Goal: Task Accomplishment & Management: Complete application form

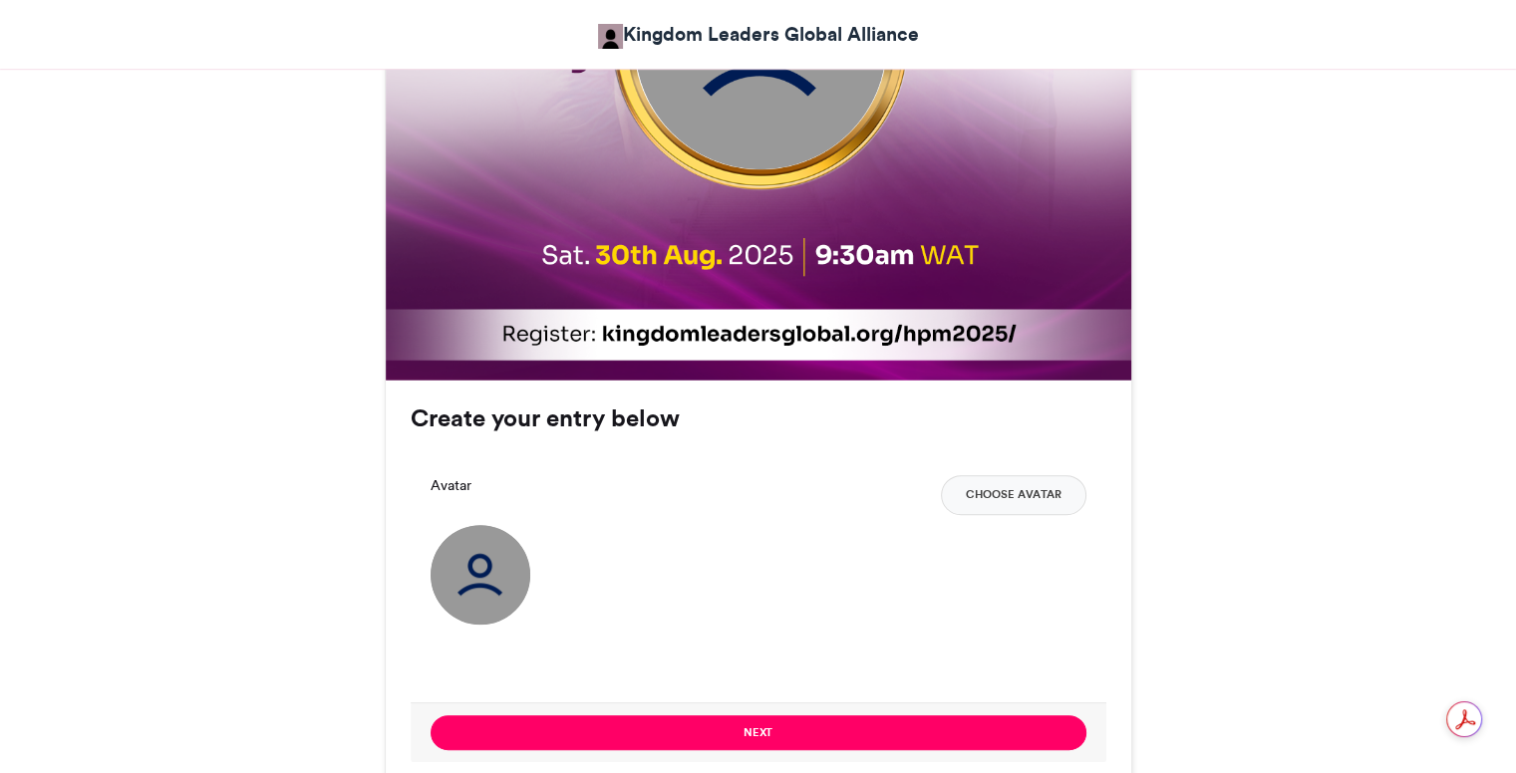
scroll to position [1395, 0]
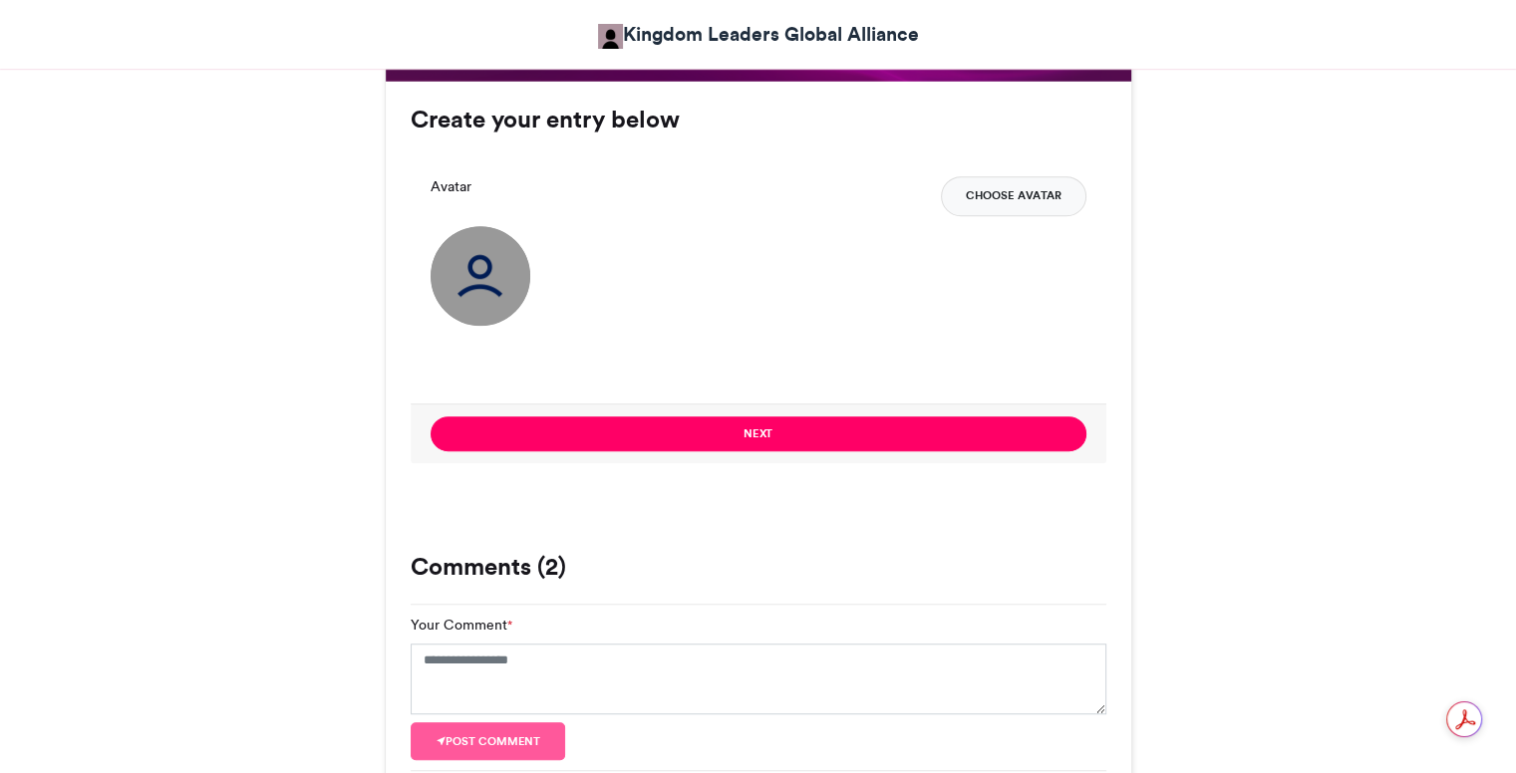
click at [1003, 203] on button "Choose Avatar" at bounding box center [1014, 196] width 146 height 40
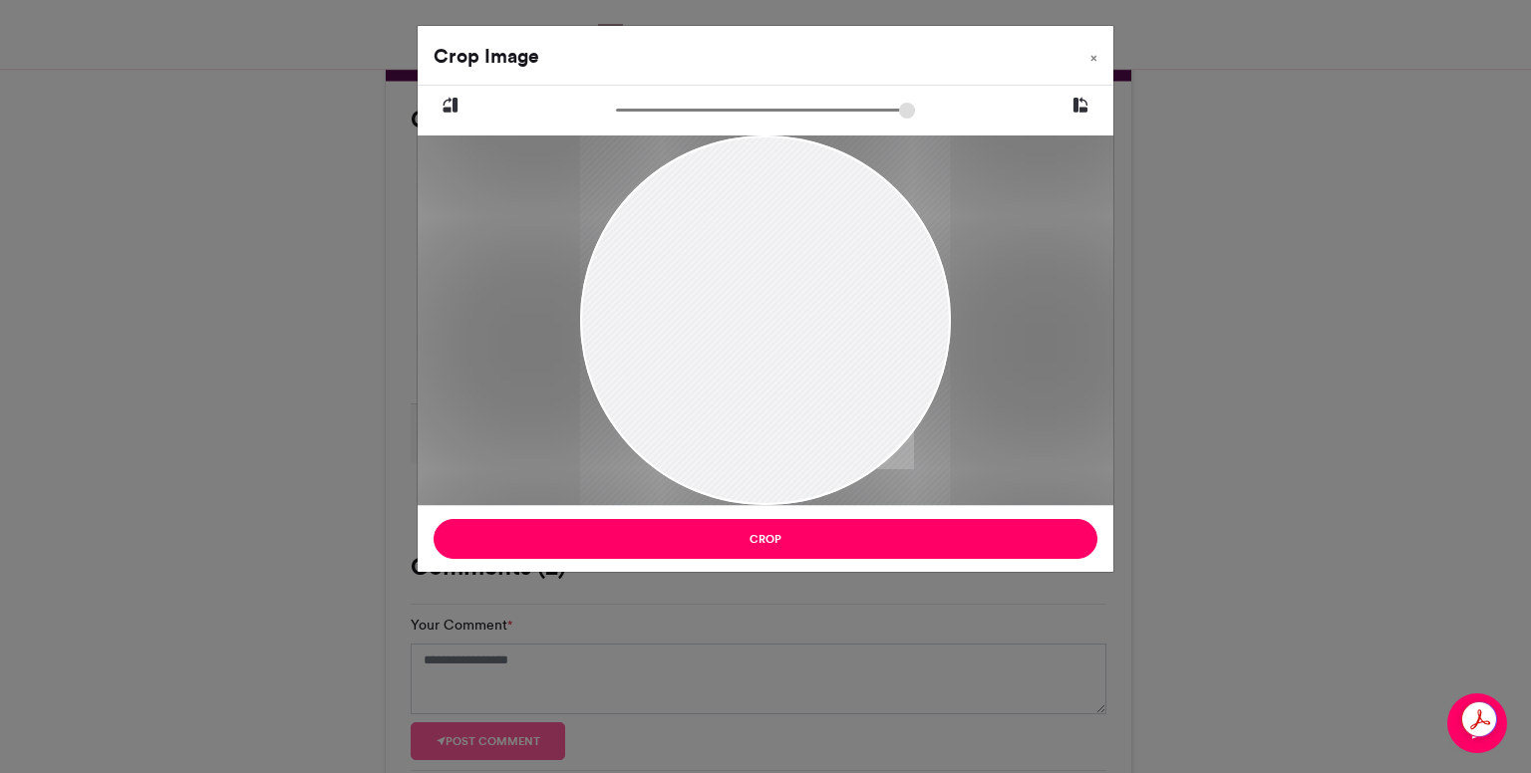
drag, startPoint x: 750, startPoint y: 314, endPoint x: 847, endPoint y: 273, distance: 104.9
click at [847, 273] on div at bounding box center [765, 279] width 370 height 493
click at [1095, 56] on span "×" at bounding box center [1093, 58] width 7 height 12
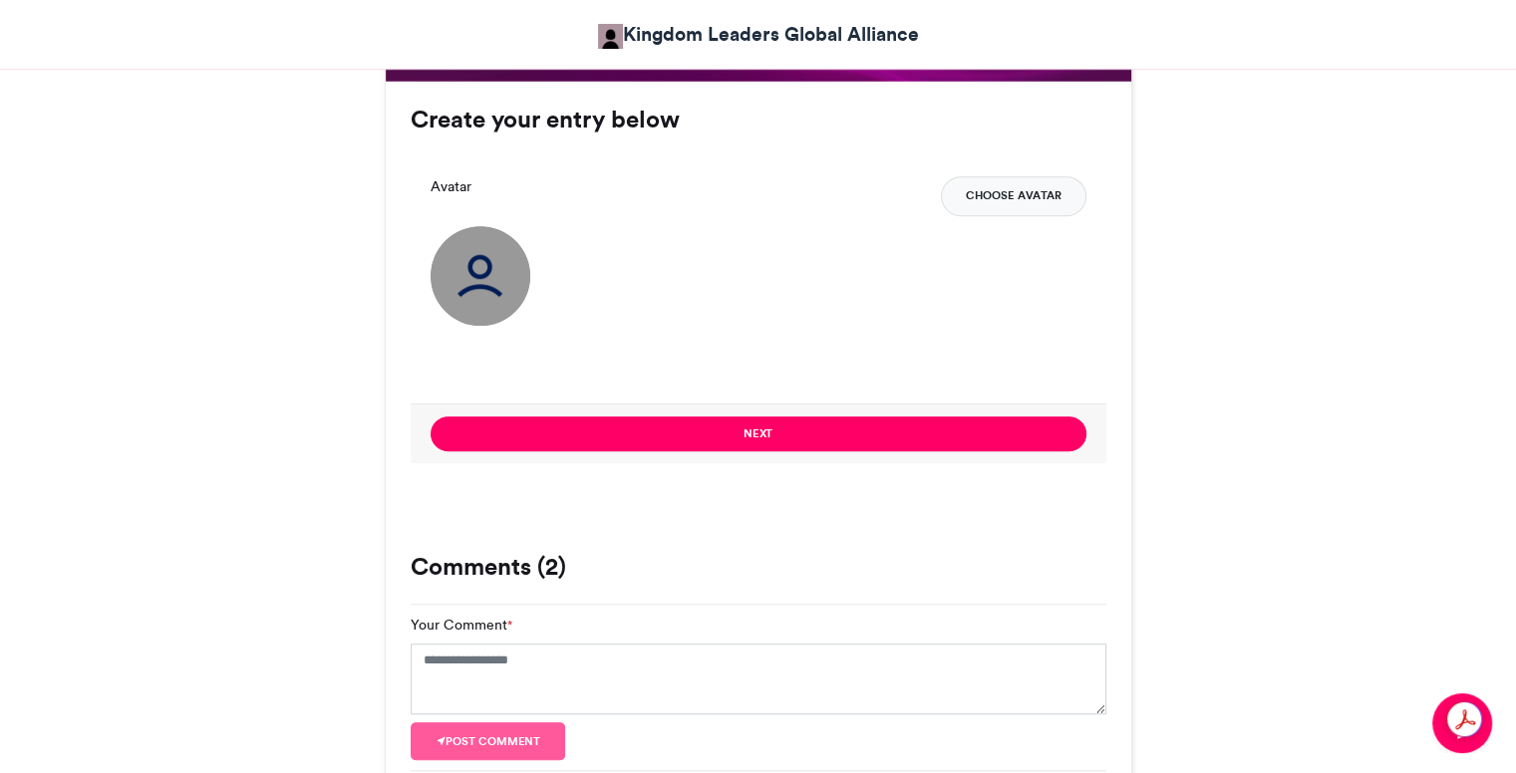
click at [1002, 203] on button "Choose Avatar" at bounding box center [1014, 196] width 146 height 40
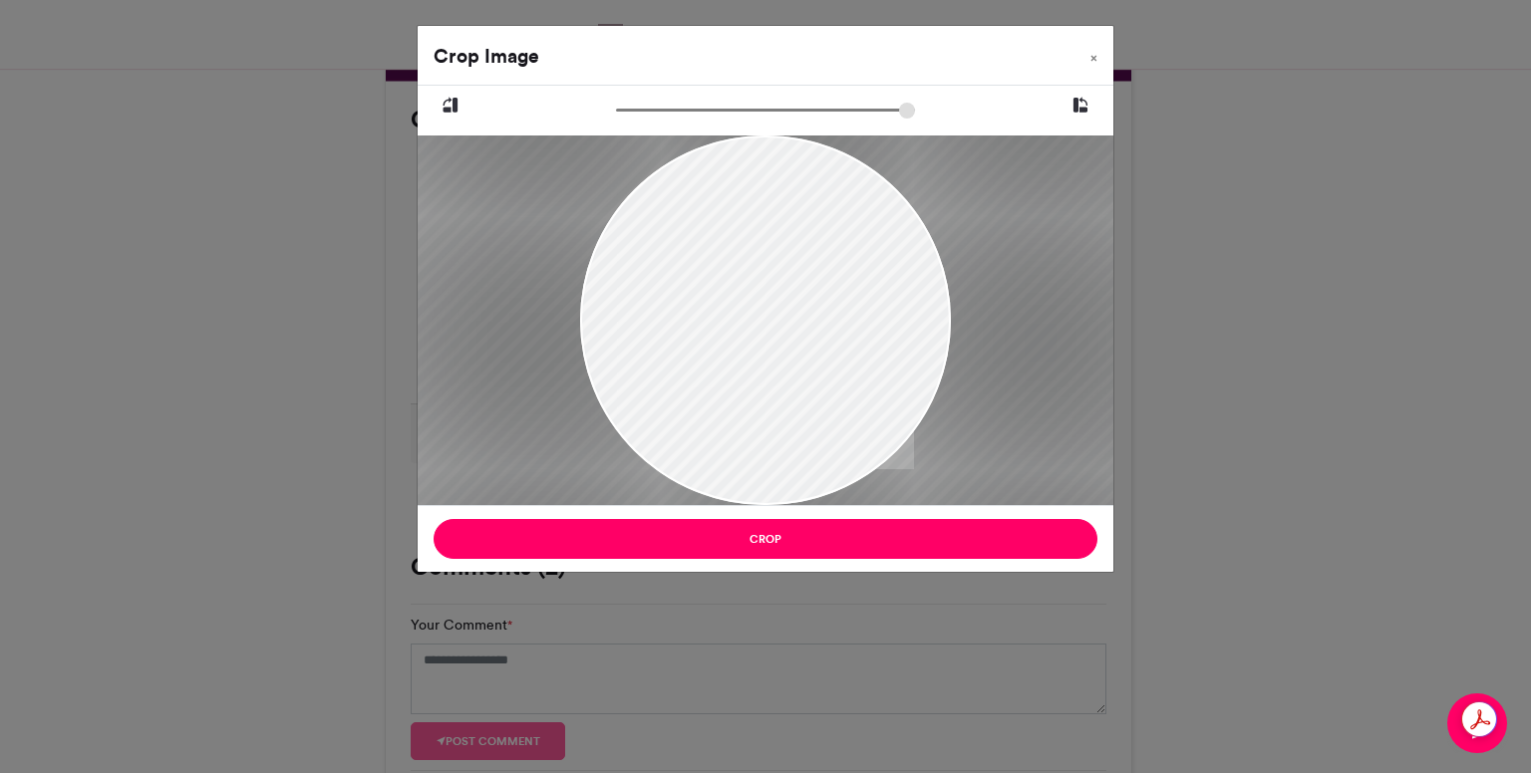
drag, startPoint x: 627, startPoint y: 116, endPoint x: 687, endPoint y: 112, distance: 59.9
click at [687, 112] on input "zoom" at bounding box center [765, 110] width 299 height 19
drag, startPoint x: 746, startPoint y: 264, endPoint x: 730, endPoint y: 341, distance: 78.4
click at [730, 341] on div at bounding box center [751, 400] width 809 height 1079
drag, startPoint x: 691, startPoint y: 108, endPoint x: 665, endPoint y: 128, distance: 32.7
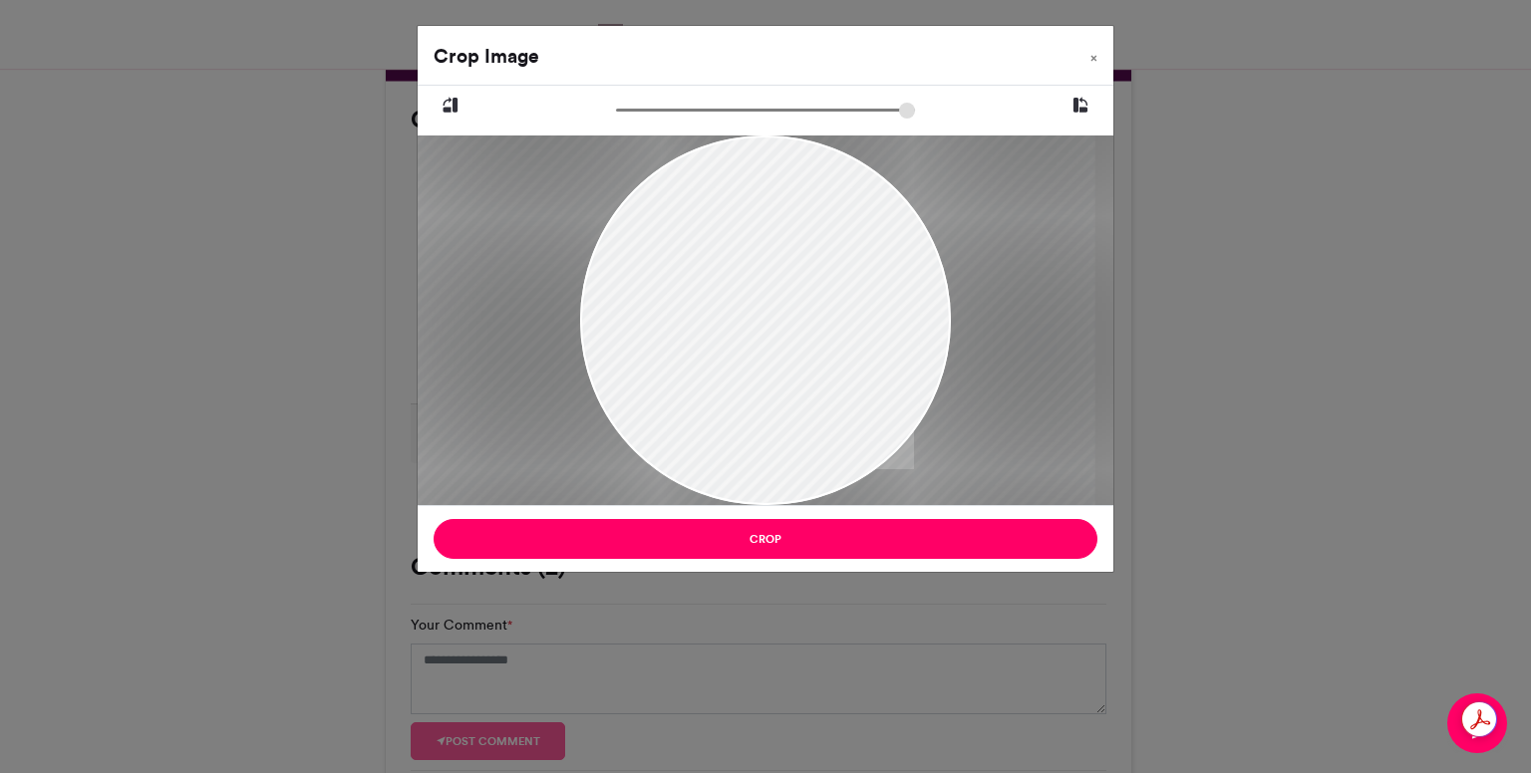
click at [665, 120] on input "zoom" at bounding box center [765, 110] width 299 height 19
drag, startPoint x: 761, startPoint y: 273, endPoint x: 758, endPoint y: 255, distance: 18.2
click at [758, 255] on div at bounding box center [749, 367] width 655 height 873
drag, startPoint x: 662, startPoint y: 117, endPoint x: 647, endPoint y: 119, distance: 15.1
click at [647, 119] on input "zoom" at bounding box center [765, 110] width 299 height 19
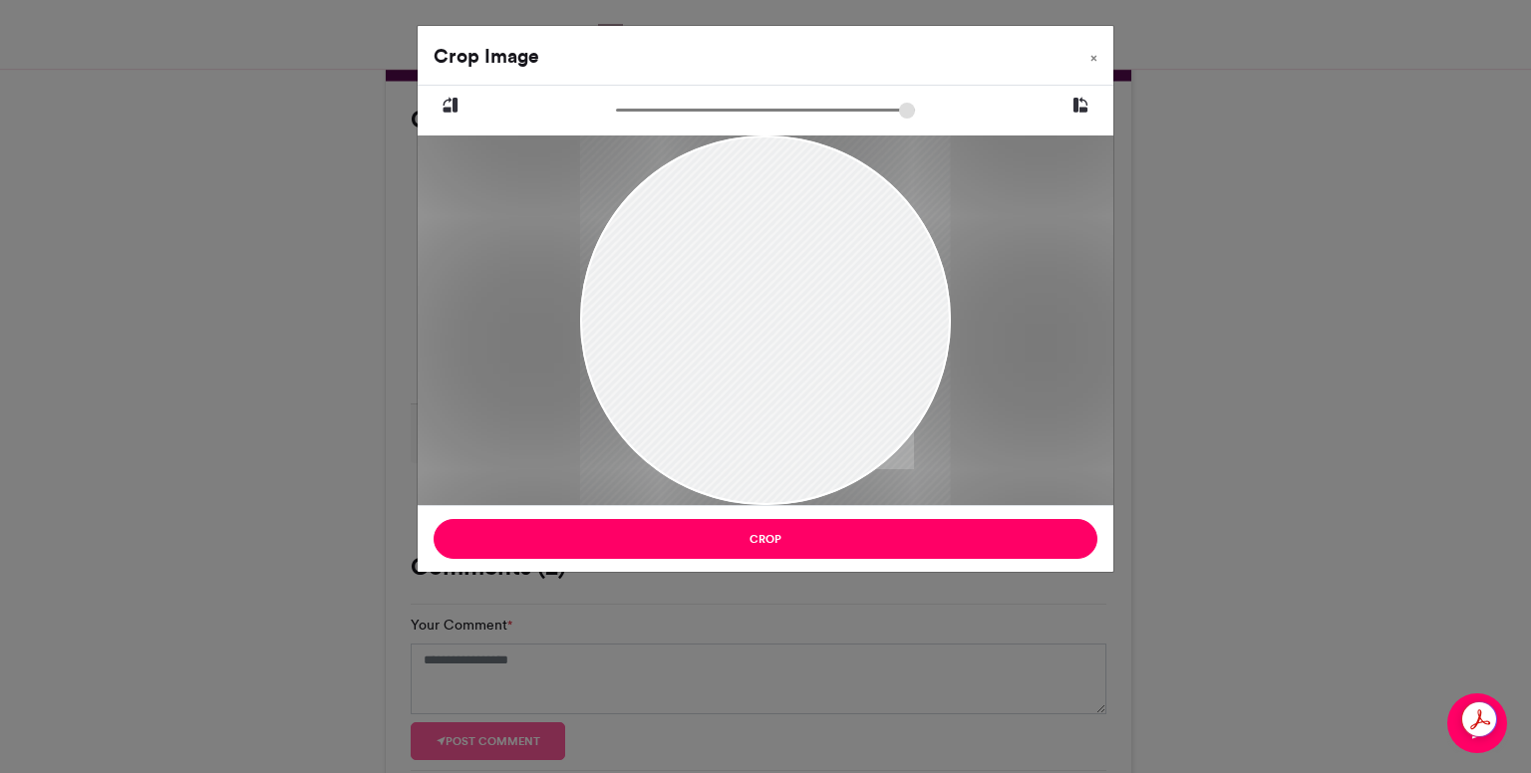
drag, startPoint x: 648, startPoint y: 109, endPoint x: 606, endPoint y: 117, distance: 42.6
click at [616, 117] on input "zoom" at bounding box center [765, 110] width 299 height 19
drag, startPoint x: 629, startPoint y: 112, endPoint x: 650, endPoint y: 116, distance: 21.3
type input "******"
click at [650, 116] on input "zoom" at bounding box center [765, 110] width 299 height 19
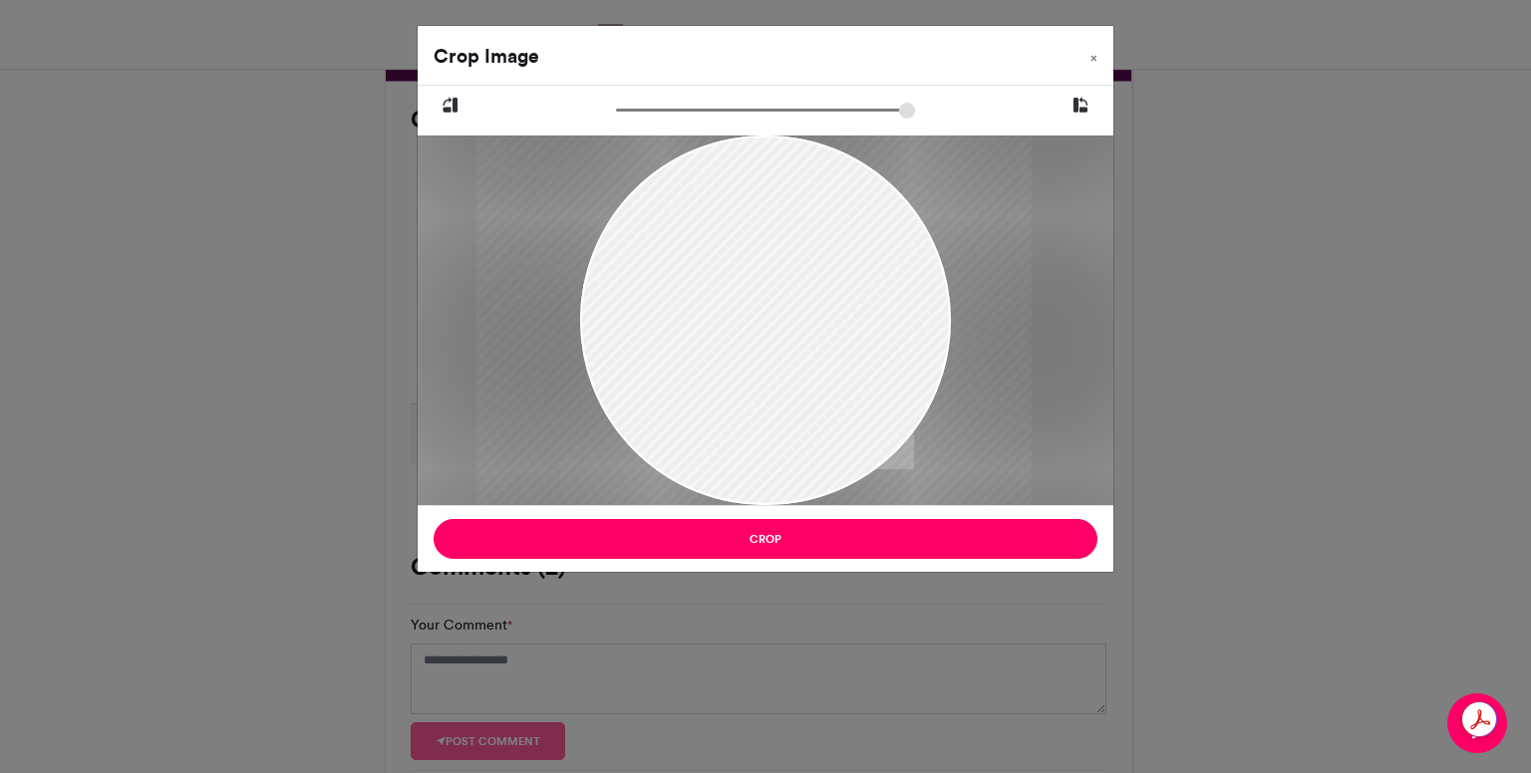
drag, startPoint x: 715, startPoint y: 277, endPoint x: 704, endPoint y: 251, distance: 28.1
click at [704, 251] on div at bounding box center [753, 335] width 555 height 740
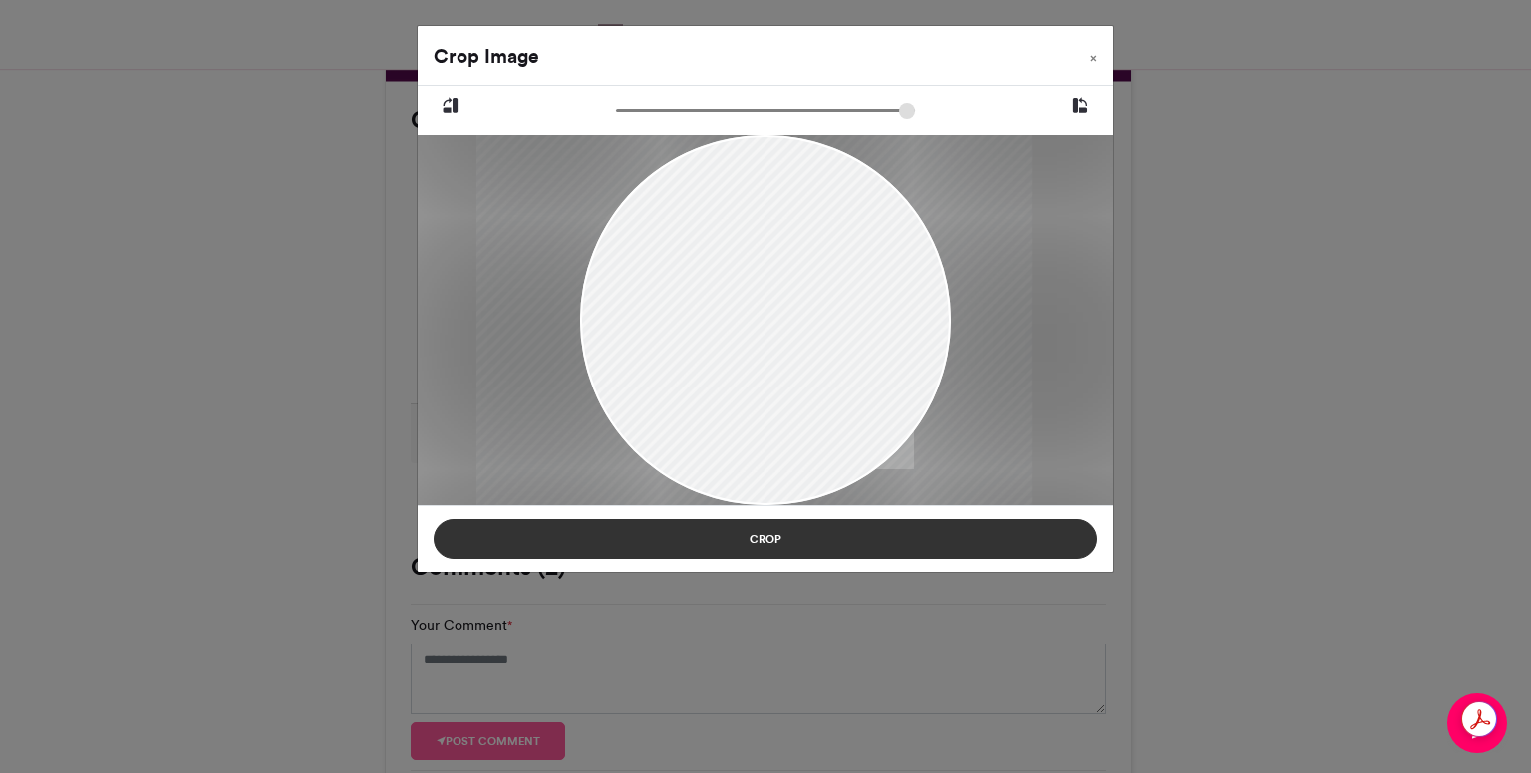
click at [777, 531] on button "Crop" at bounding box center [766, 539] width 664 height 40
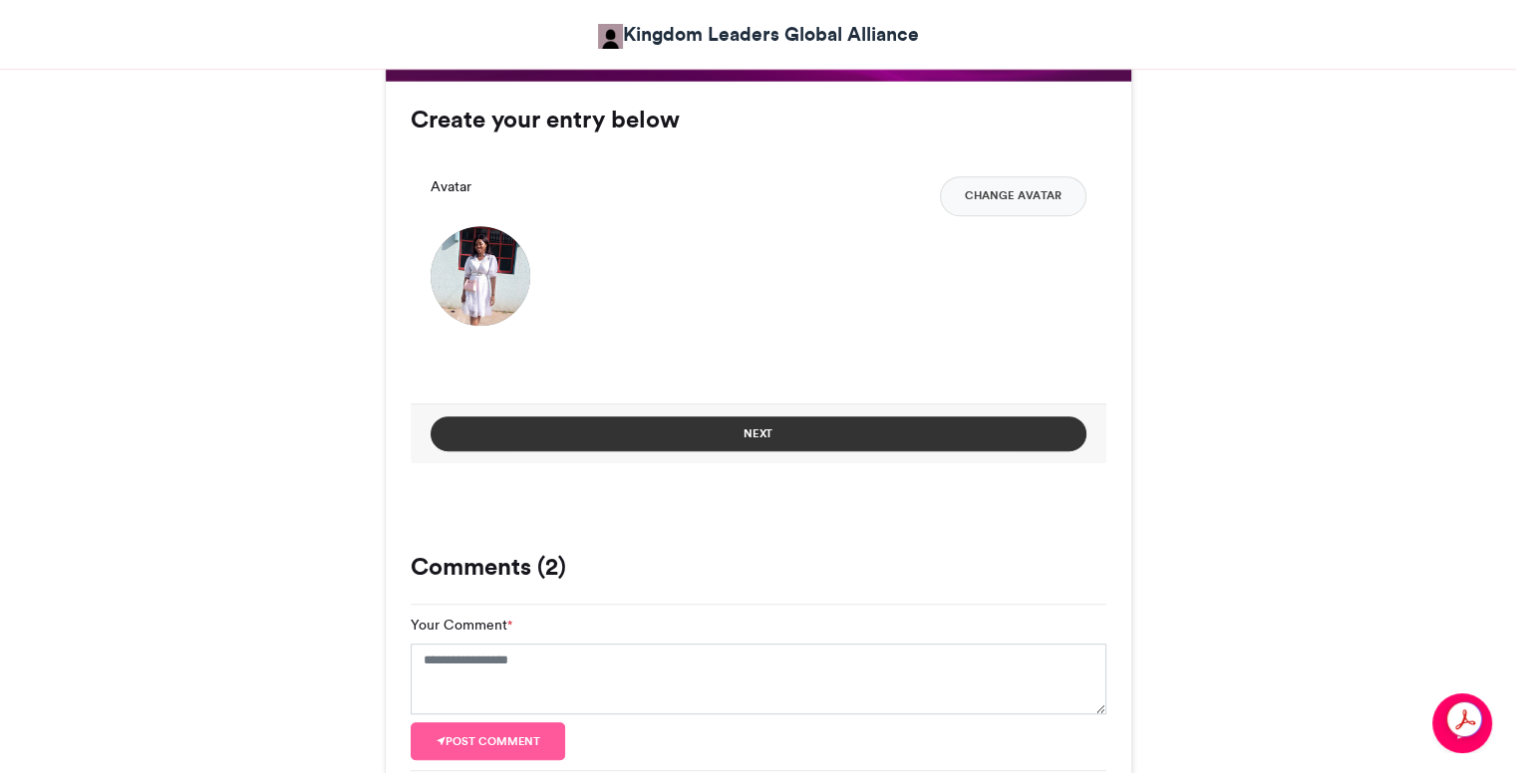
click at [726, 443] on button "Next" at bounding box center [759, 434] width 656 height 35
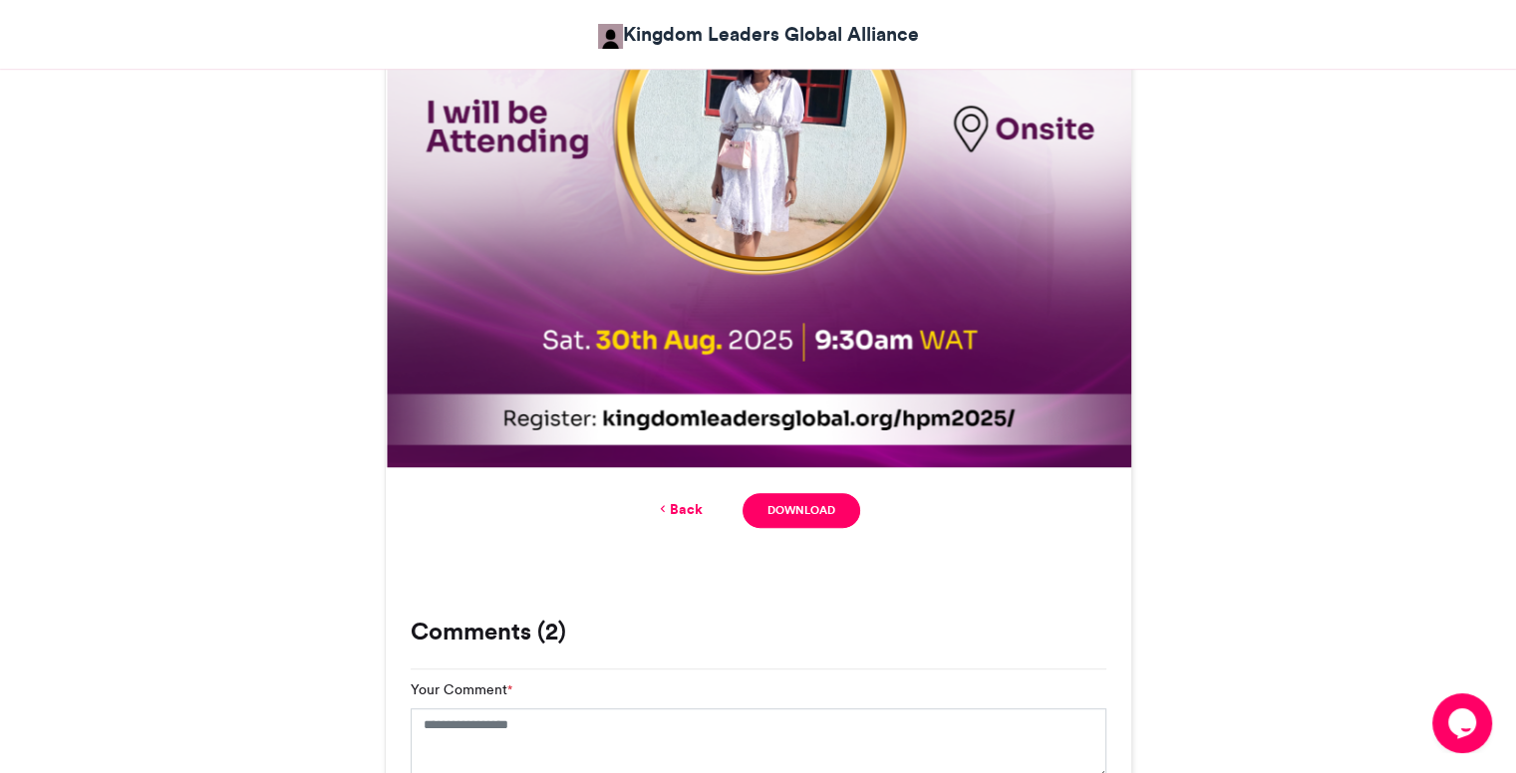
scroll to position [1116, 0]
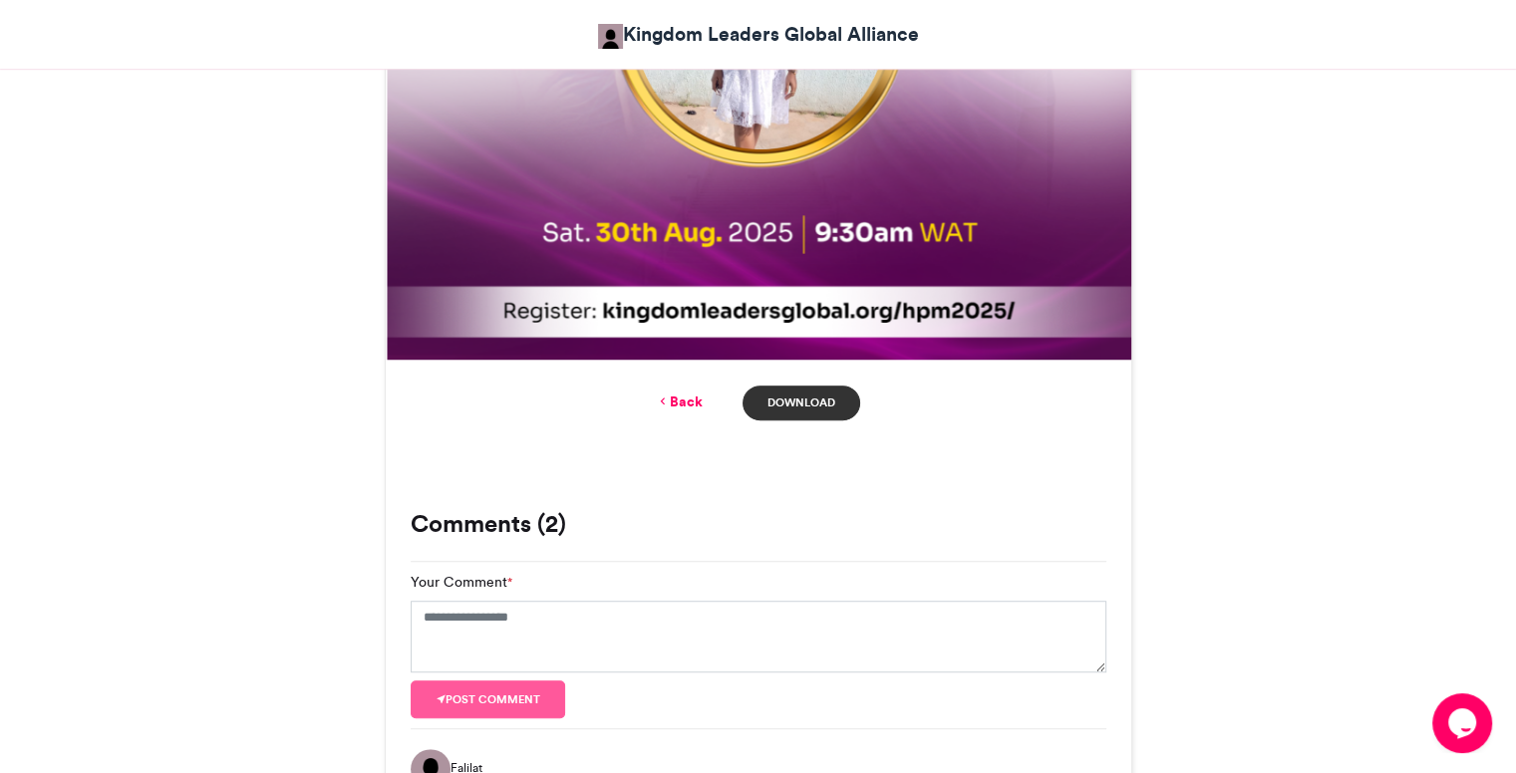
click at [801, 408] on link "Download" at bounding box center [800, 403] width 117 height 35
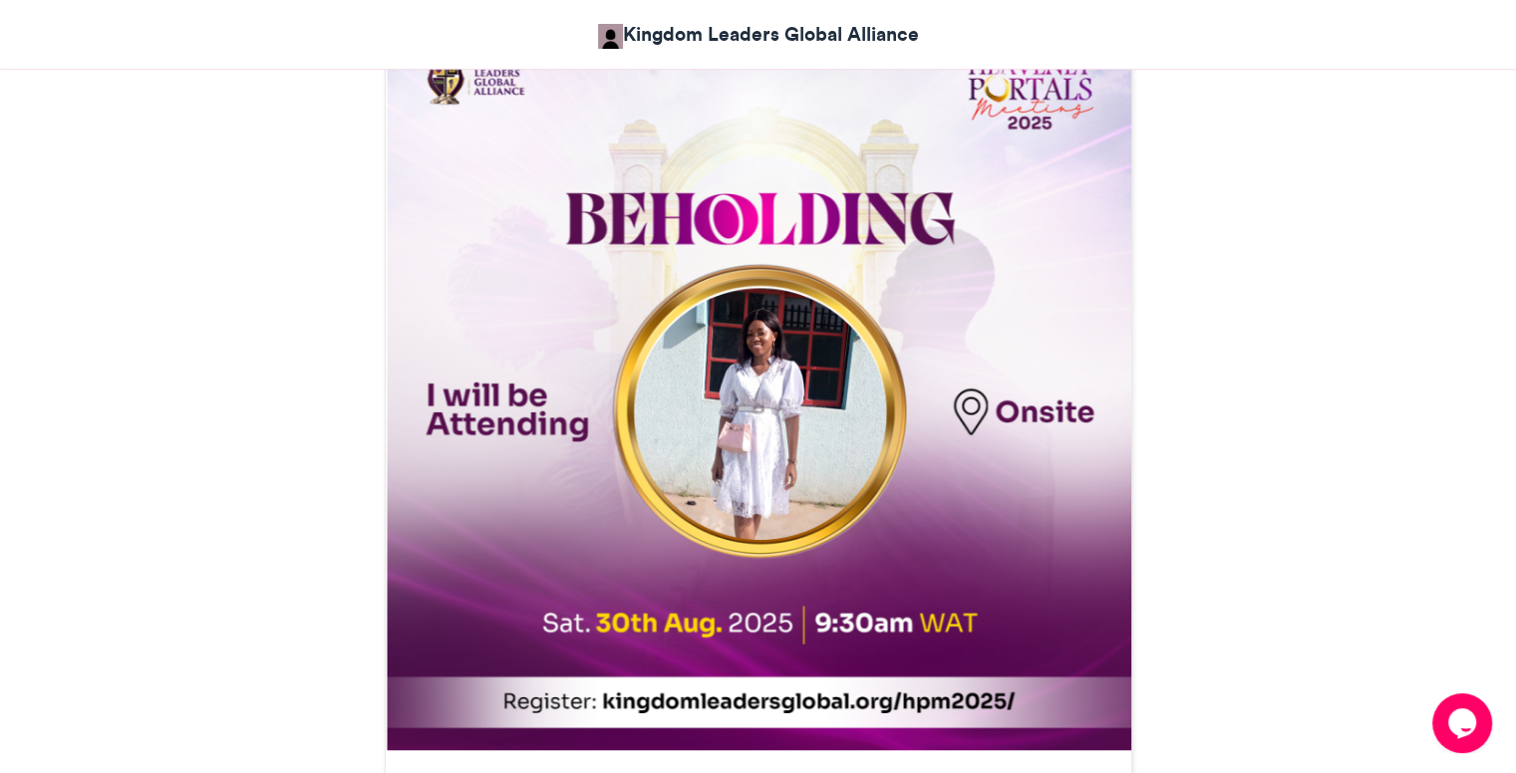
scroll to position [618, 0]
